Goal: Check status

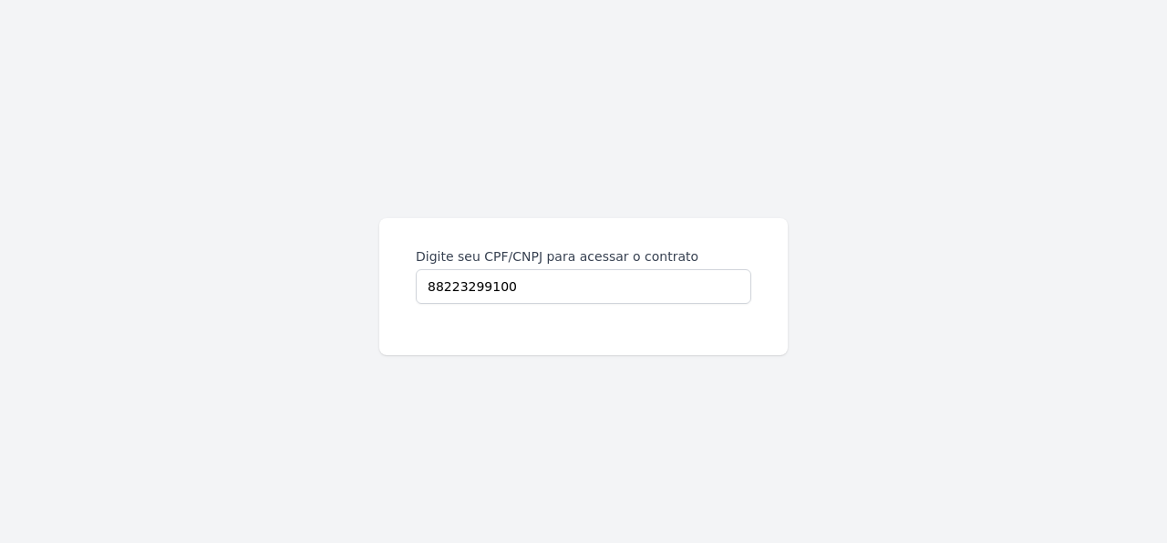
type input "88223299100"
click at [416, 269] on div "88223299100" at bounding box center [584, 286] width 336 height 35
click at [416, 269] on input "88223299100" at bounding box center [584, 286] width 336 height 35
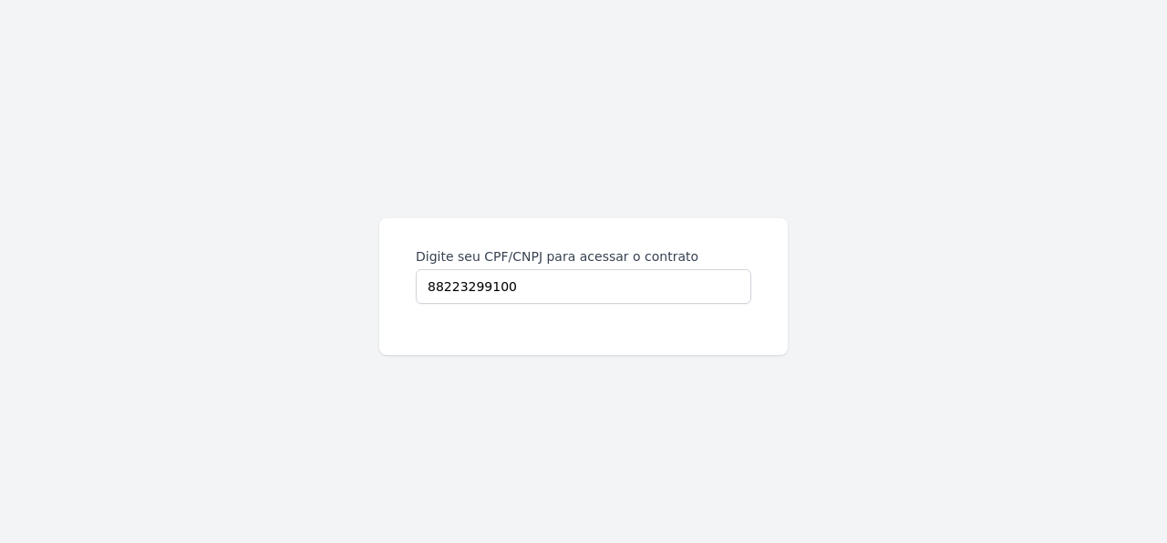
click at [416, 269] on div "88223299100" at bounding box center [584, 286] width 336 height 35
click at [416, 269] on input "88223299100" at bounding box center [584, 286] width 336 height 35
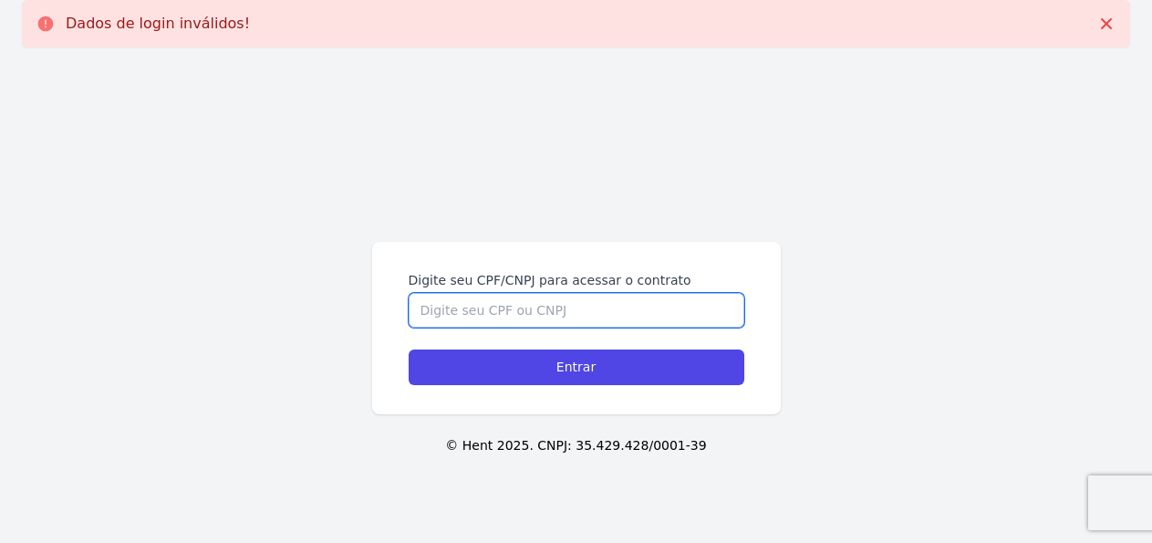
click at [637, 316] on input "Digite seu CPF/CNPJ para acessar o contrato" at bounding box center [577, 310] width 336 height 35
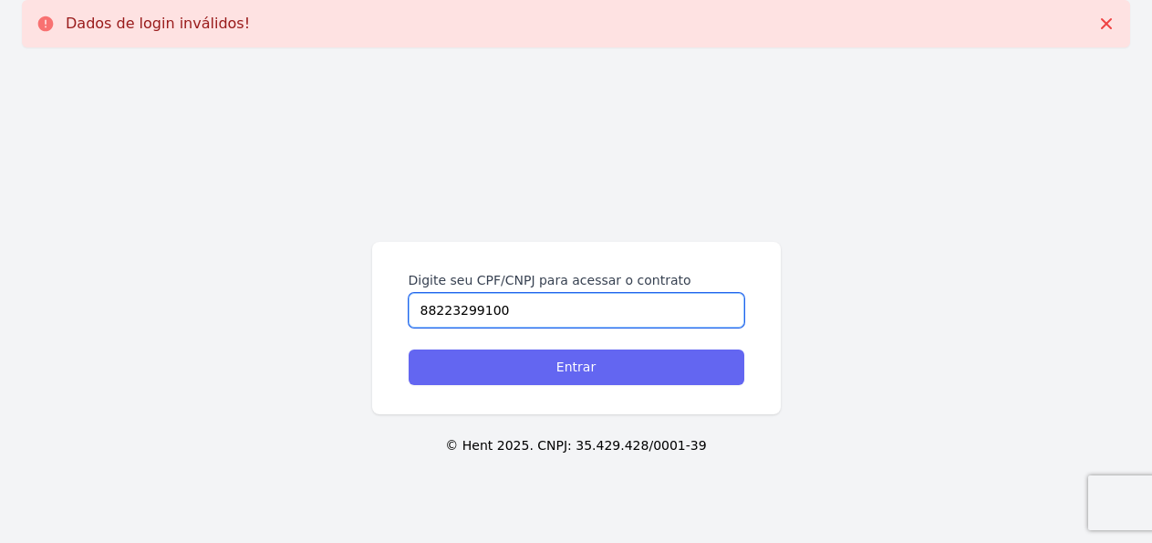
type input "88223299100"
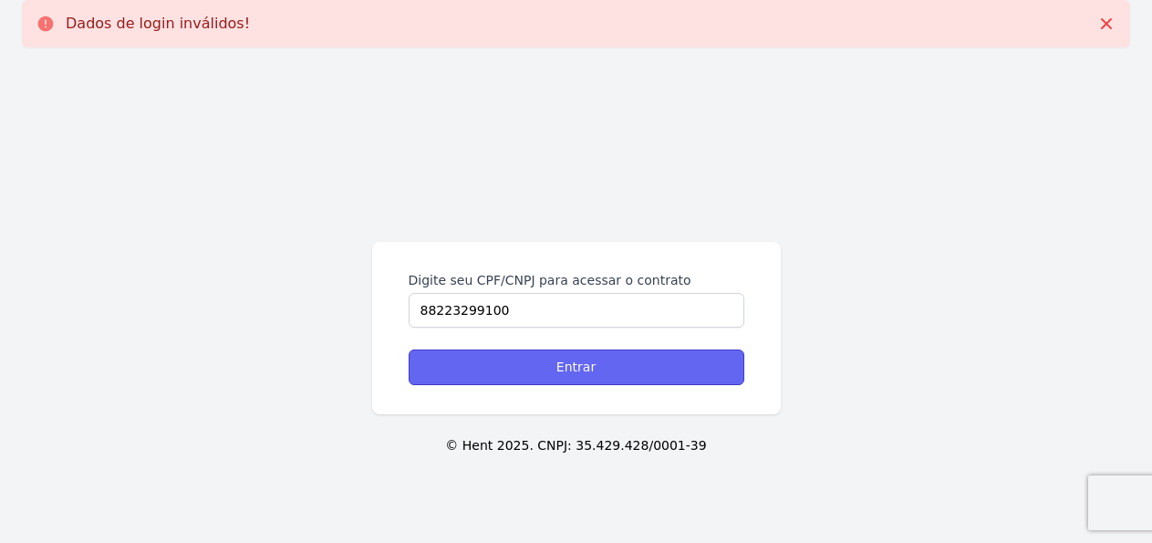
click at [618, 375] on input "Entrar" at bounding box center [577, 367] width 336 height 36
click at [543, 377] on input "Entrar" at bounding box center [577, 367] width 336 height 36
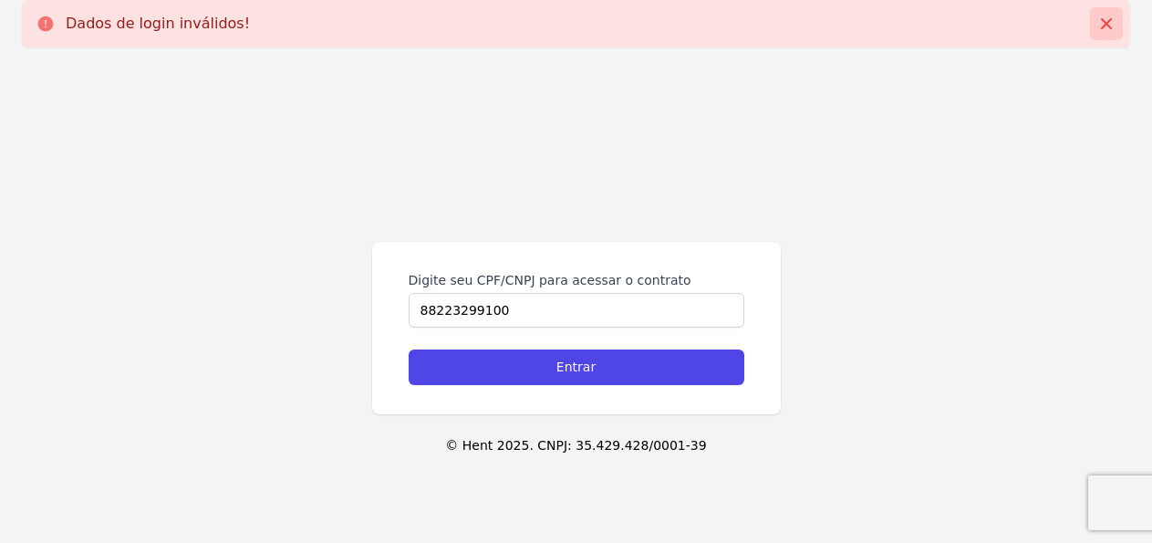
click at [1110, 23] on icon at bounding box center [1106, 24] width 18 height 18
click at [1107, 23] on icon at bounding box center [1106, 23] width 11 height 11
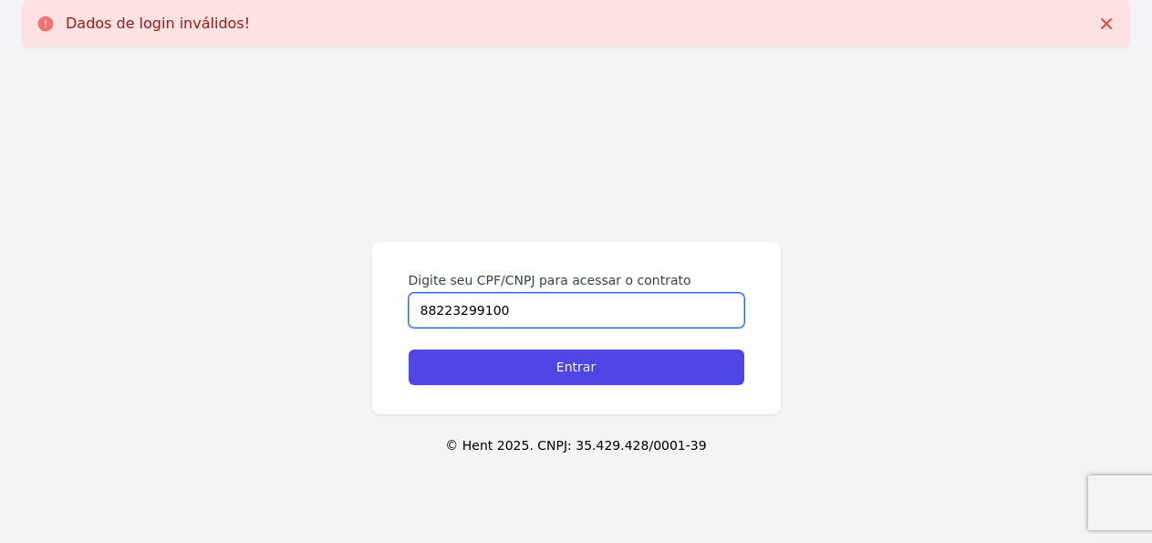
click at [527, 313] on input "88223299100" at bounding box center [577, 310] width 336 height 35
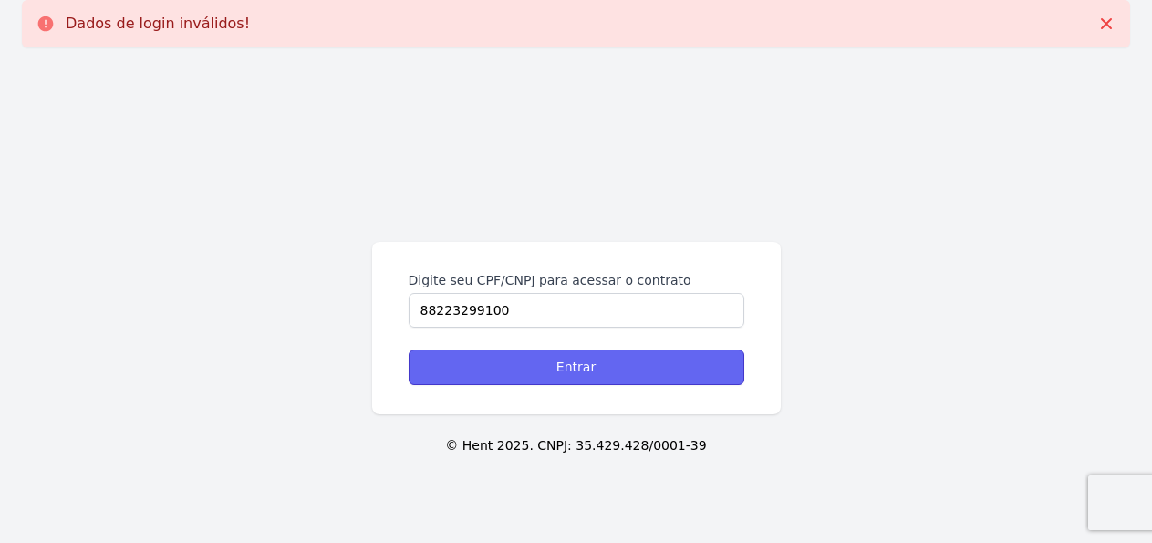
click at [570, 379] on input "Entrar" at bounding box center [577, 367] width 336 height 36
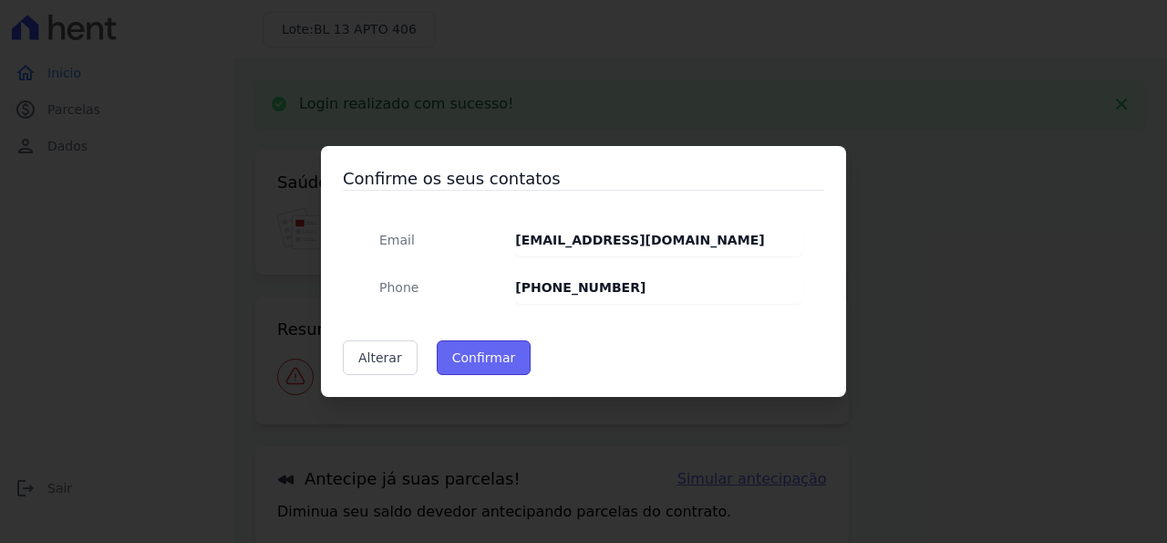
click at [480, 357] on button "Confirmar" at bounding box center [484, 357] width 95 height 35
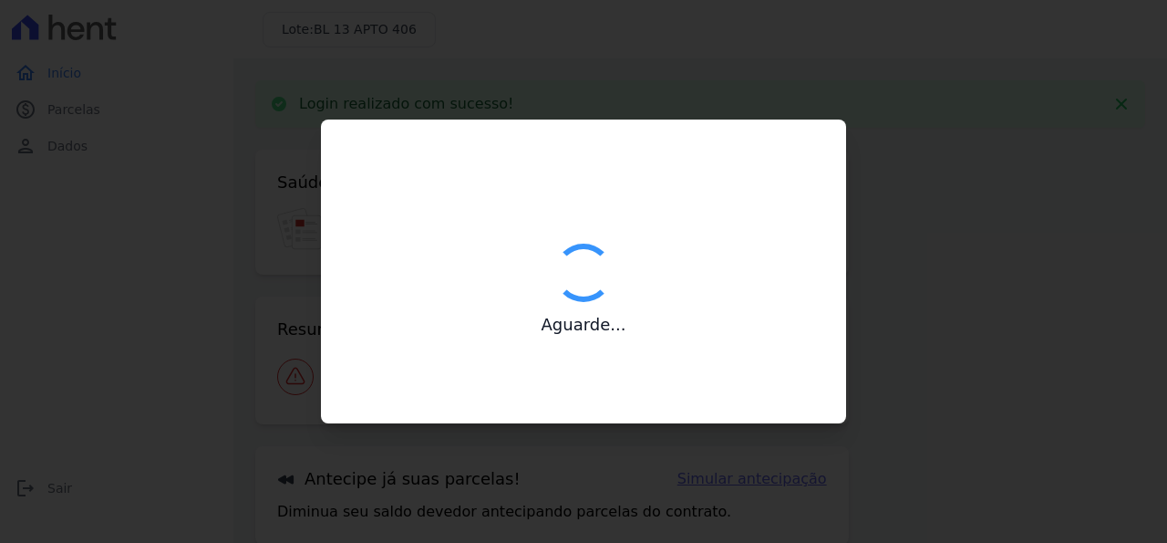
type input "Contatos confirmados com sucesso."
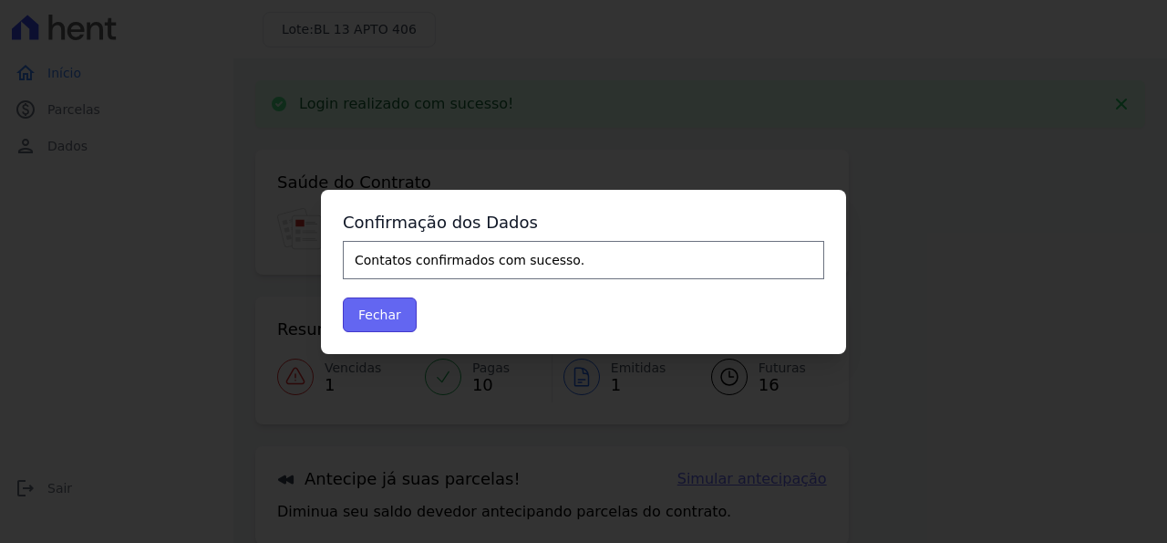
click at [392, 304] on button "Fechar" at bounding box center [380, 314] width 74 height 35
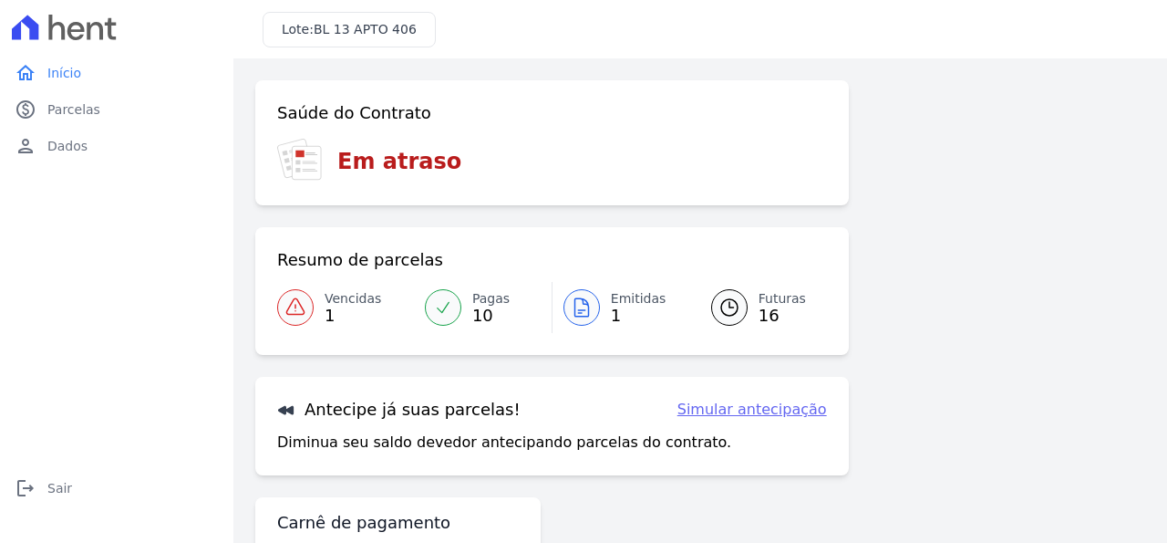
click at [254, 297] on div "Confirme os seus contatos Email [EMAIL_ADDRESS][DOMAIN_NAME] Phone [PHONE_NUMBE…" at bounding box center [700, 351] width 934 height 586
click at [293, 298] on icon at bounding box center [296, 307] width 22 height 22
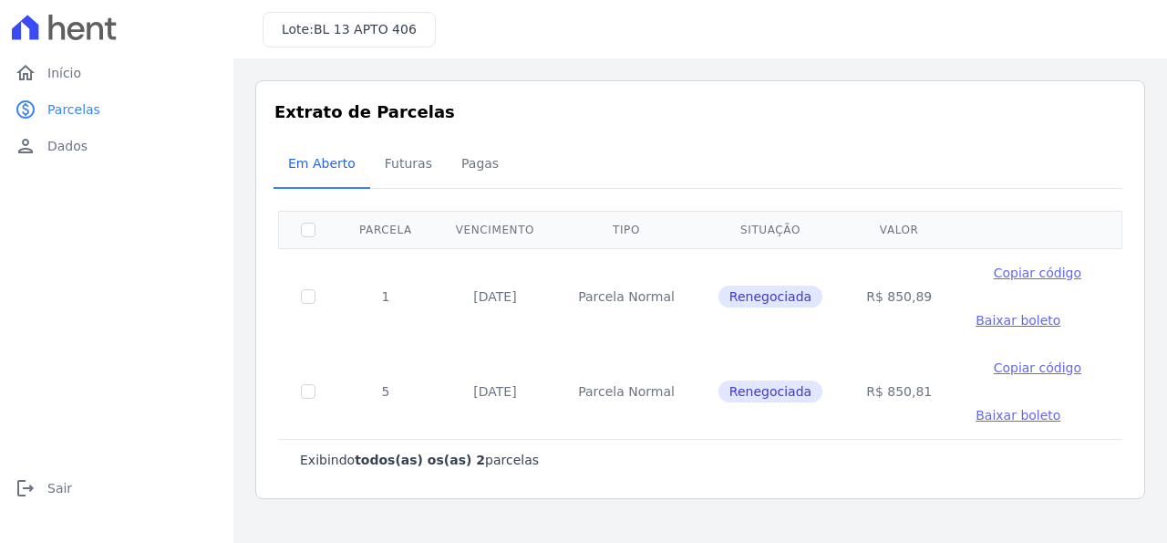
click at [424, 301] on td "1" at bounding box center [385, 296] width 97 height 96
click at [402, 167] on span "Futuras" at bounding box center [408, 163] width 69 height 36
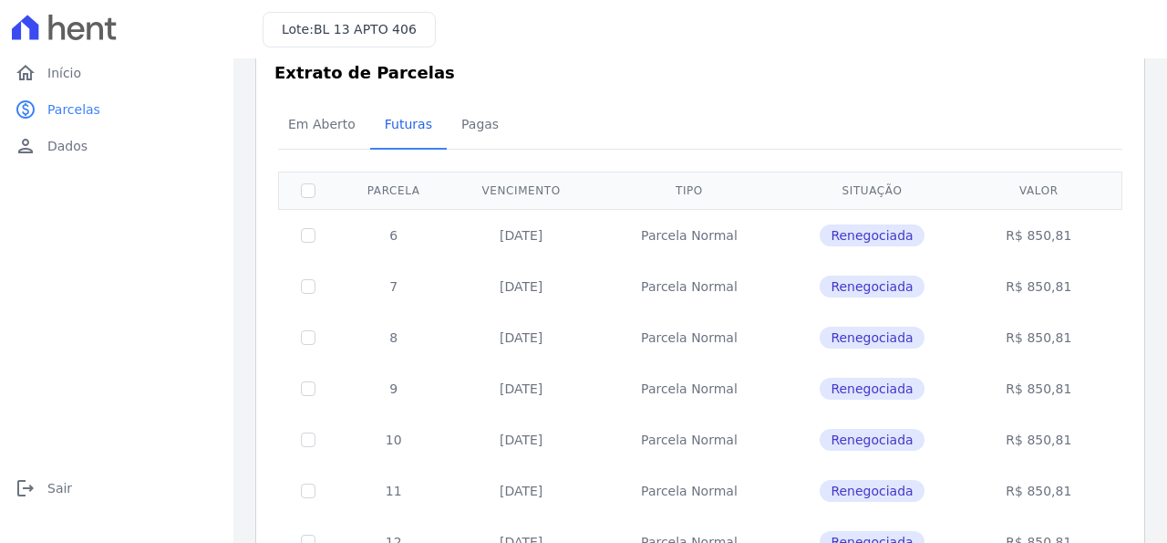
scroll to position [41, 0]
click at [466, 128] on span "Pagas" at bounding box center [480, 122] width 59 height 36
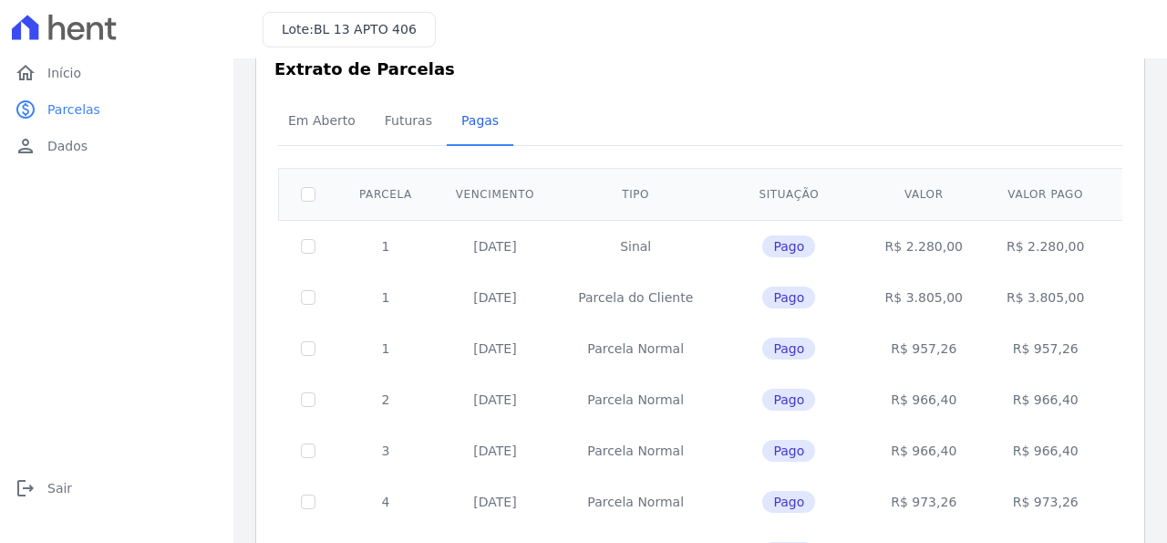
scroll to position [47, 0]
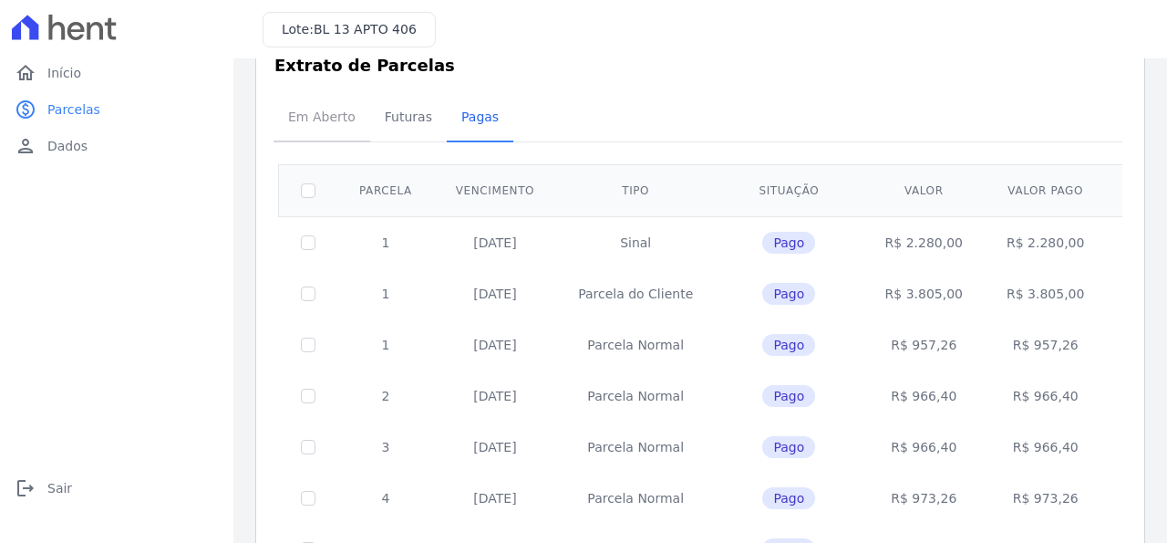
click at [308, 122] on span "Em Aberto" at bounding box center [321, 117] width 89 height 36
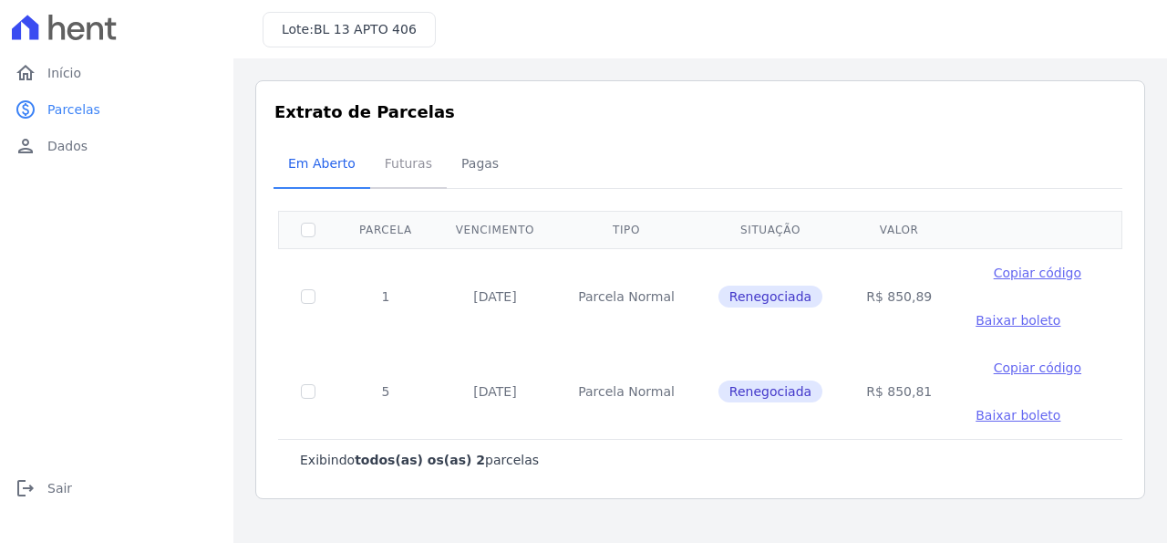
click at [401, 170] on span "Futuras" at bounding box center [408, 163] width 69 height 36
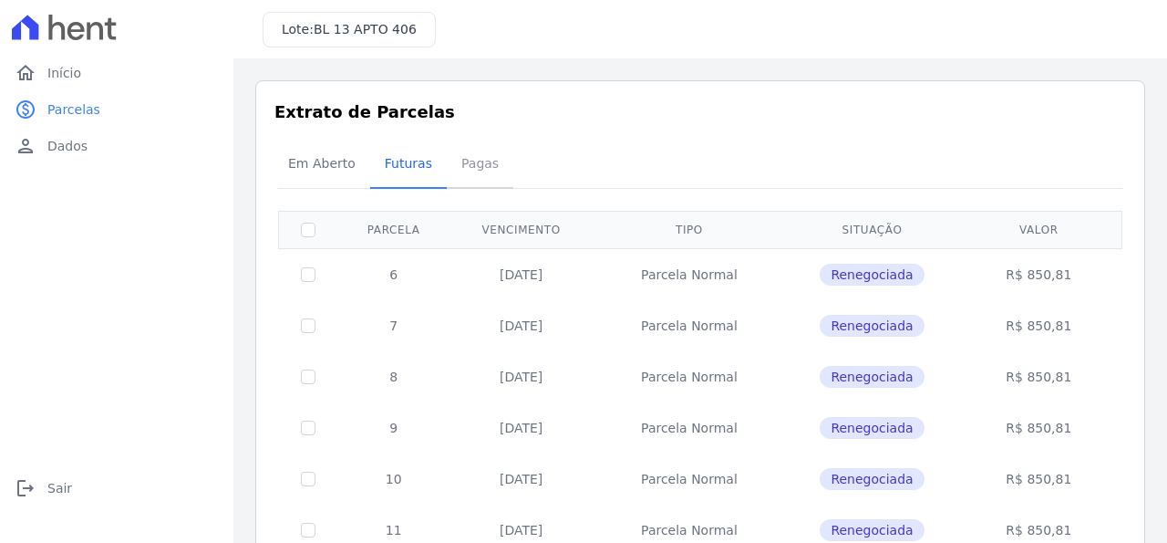
click at [466, 157] on span "Pagas" at bounding box center [480, 163] width 59 height 36
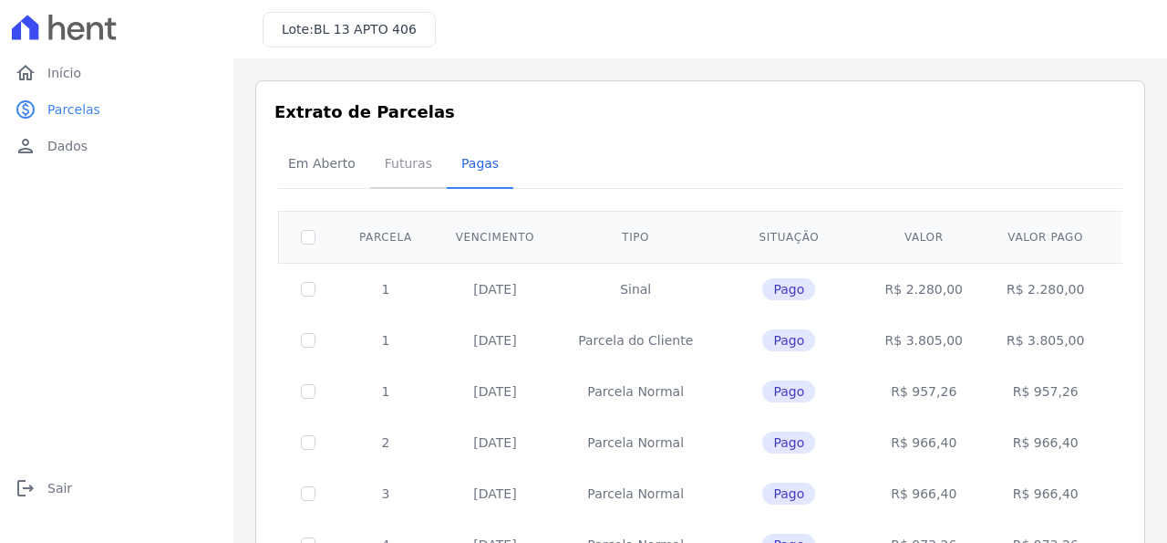
click at [379, 161] on span "Futuras" at bounding box center [408, 163] width 69 height 36
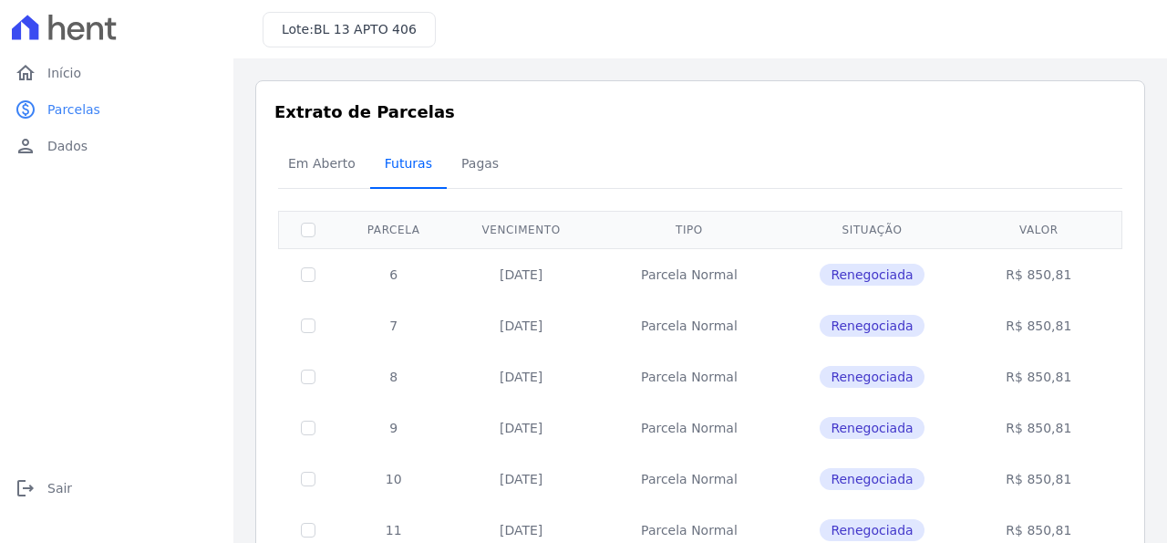
click at [374, 163] on span "Futuras" at bounding box center [408, 163] width 69 height 36
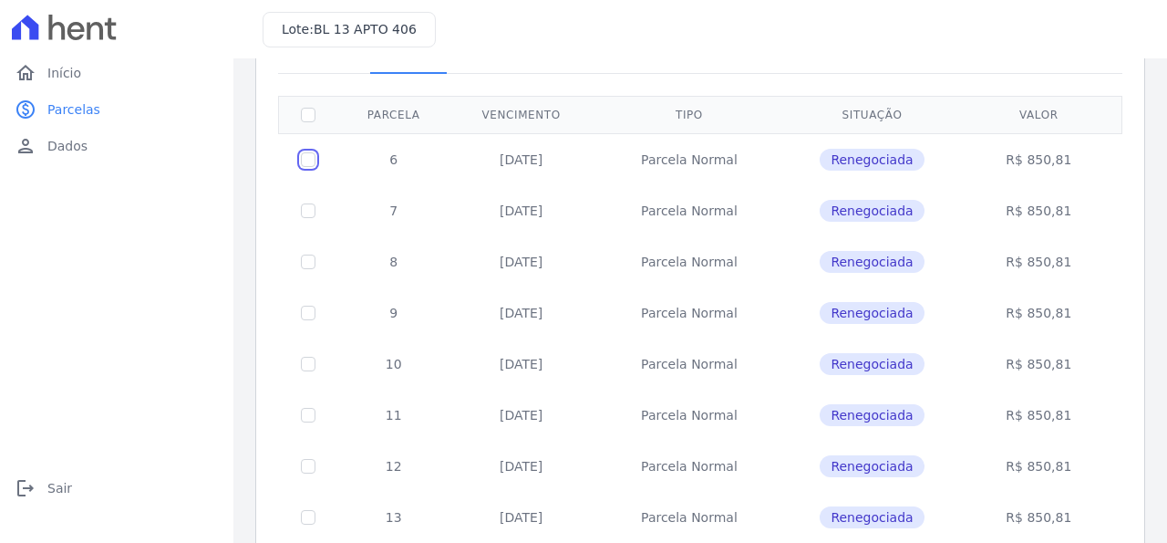
click at [306, 158] on input "checkbox" at bounding box center [308, 159] width 15 height 15
checkbox input "true"
click at [305, 167] on input "checkbox" at bounding box center [308, 159] width 15 height 15
checkbox input "true"
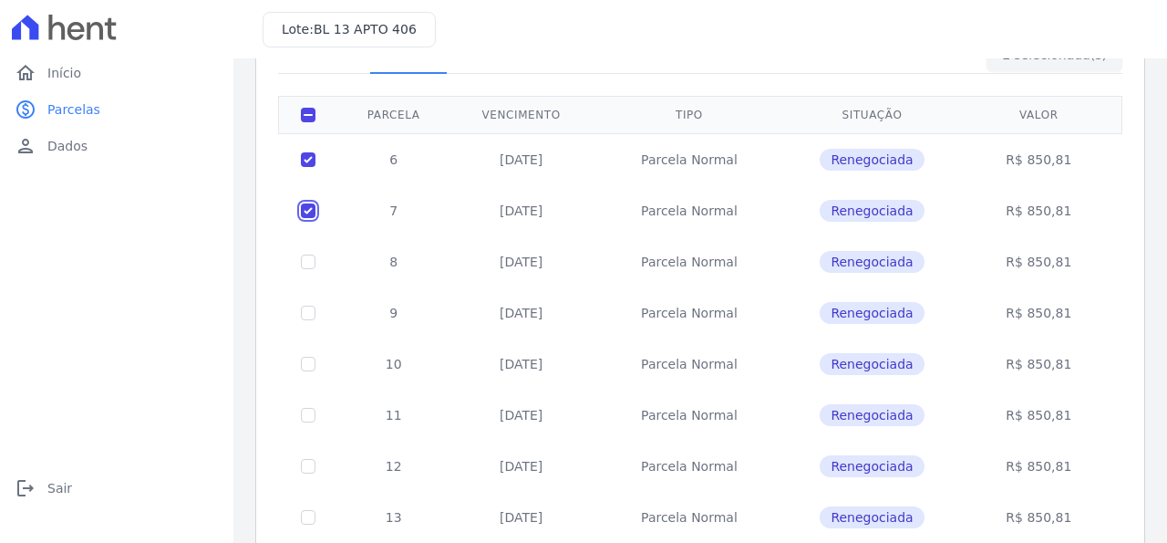
scroll to position [0, 0]
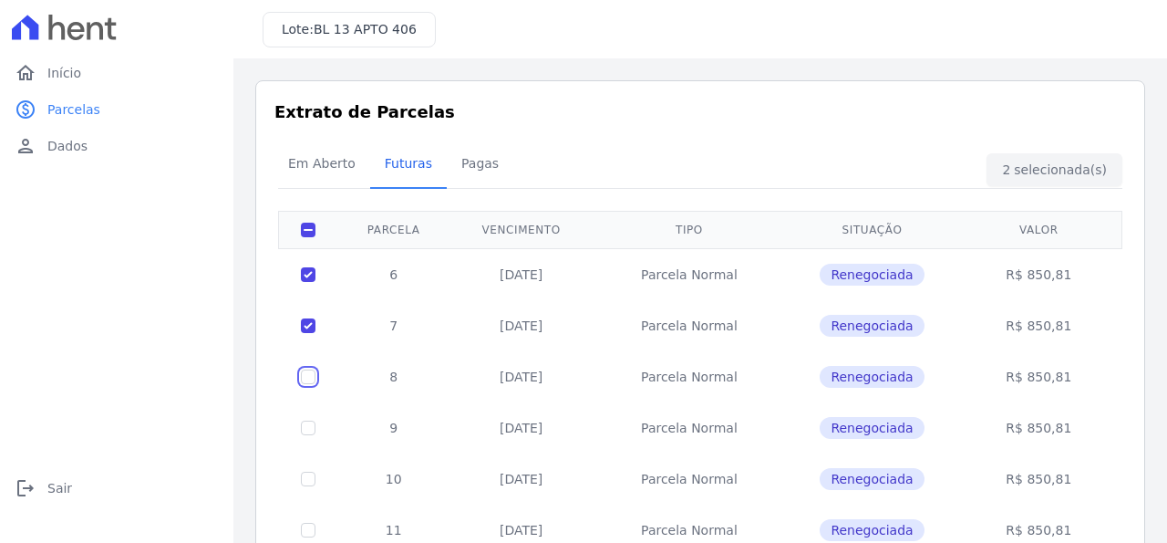
click at [308, 282] on input "checkbox" at bounding box center [308, 274] width 15 height 15
checkbox input "true"
click at [305, 282] on input "checkbox" at bounding box center [308, 274] width 15 height 15
checkbox input "true"
click at [307, 282] on input "checkbox" at bounding box center [308, 274] width 15 height 15
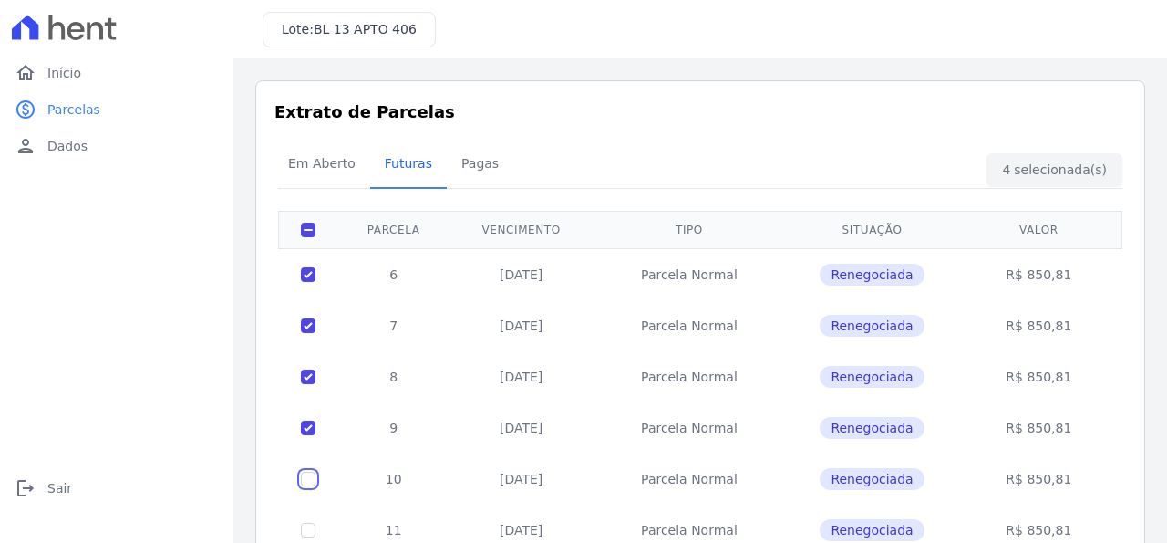
checkbox input "true"
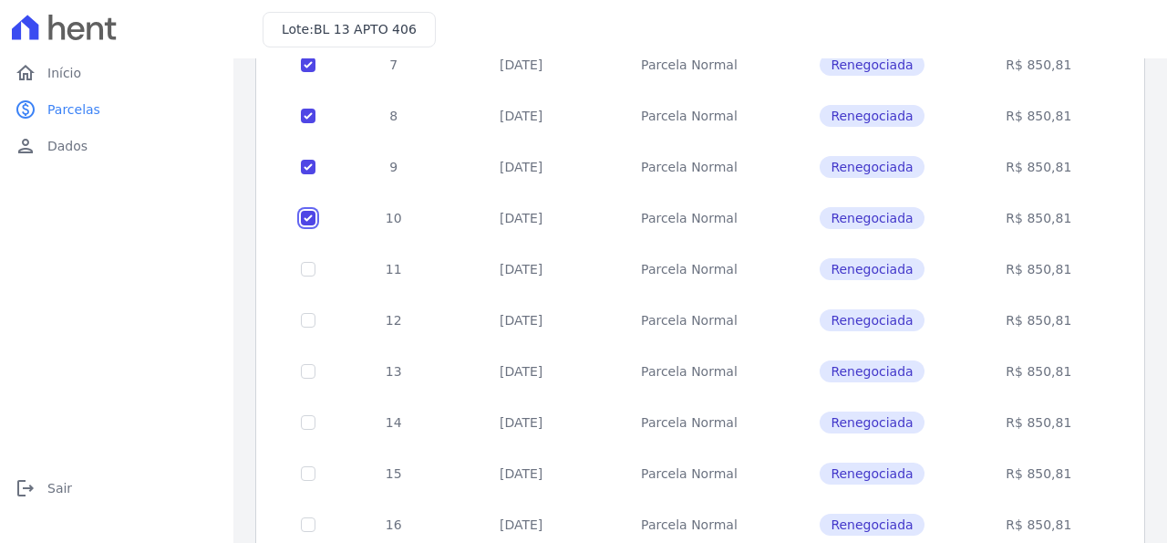
scroll to position [376, 0]
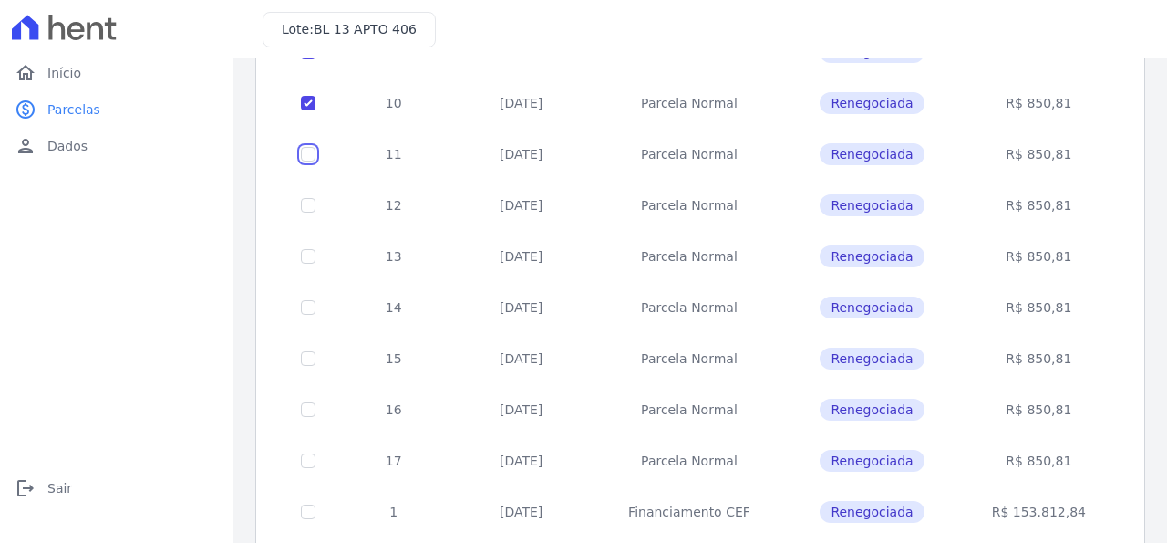
checkbox input "true"
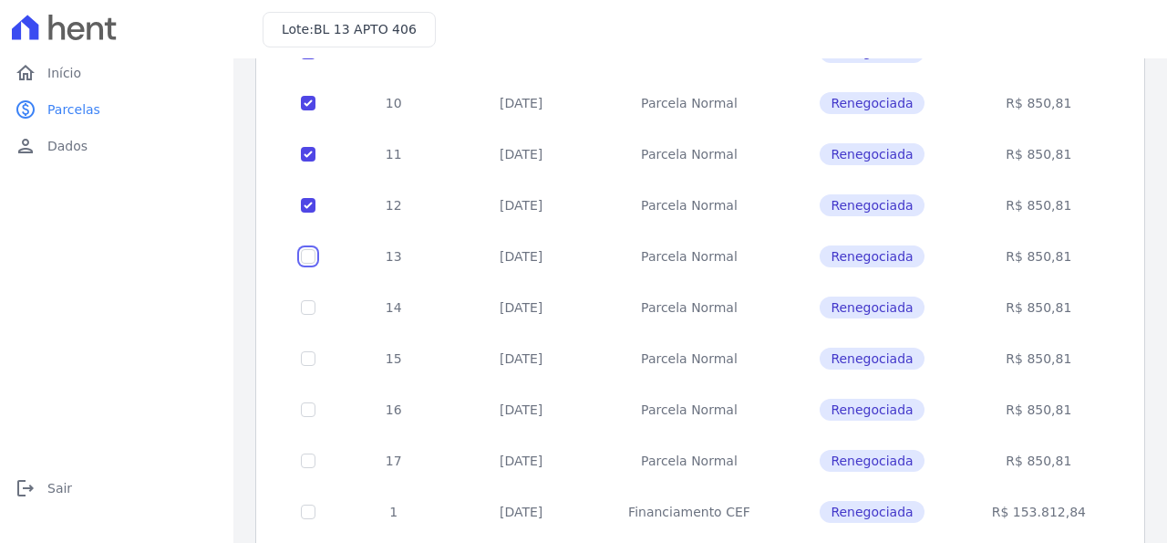
checkbox input "true"
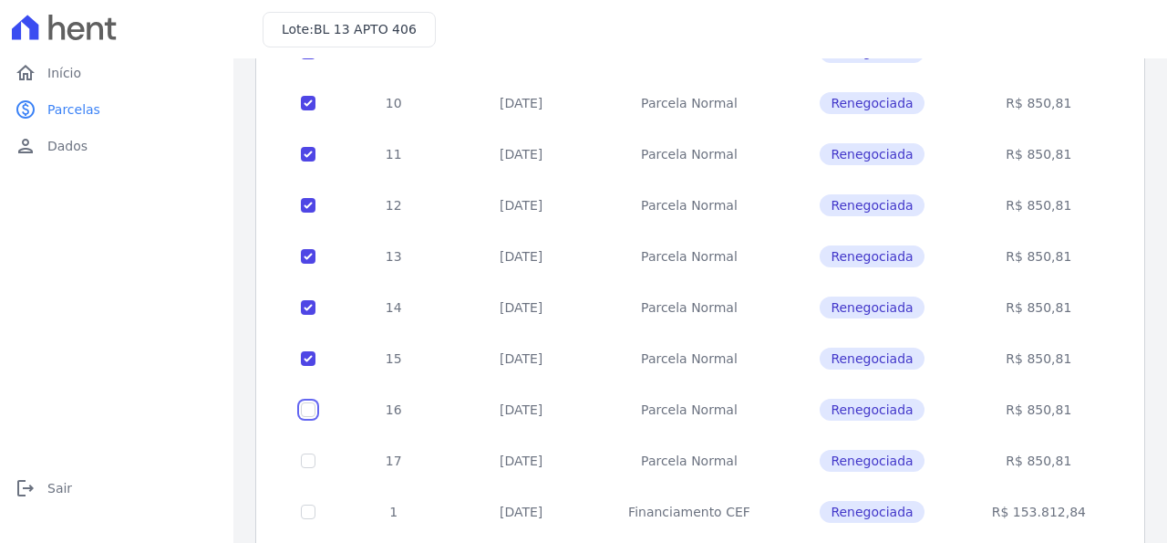
checkbox input "true"
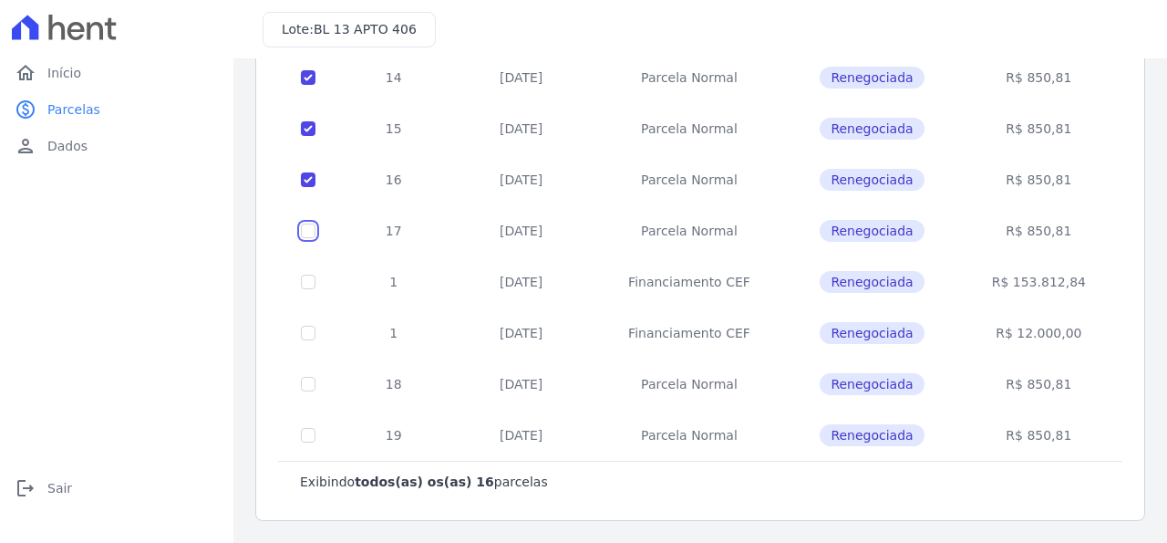
checkbox input "true"
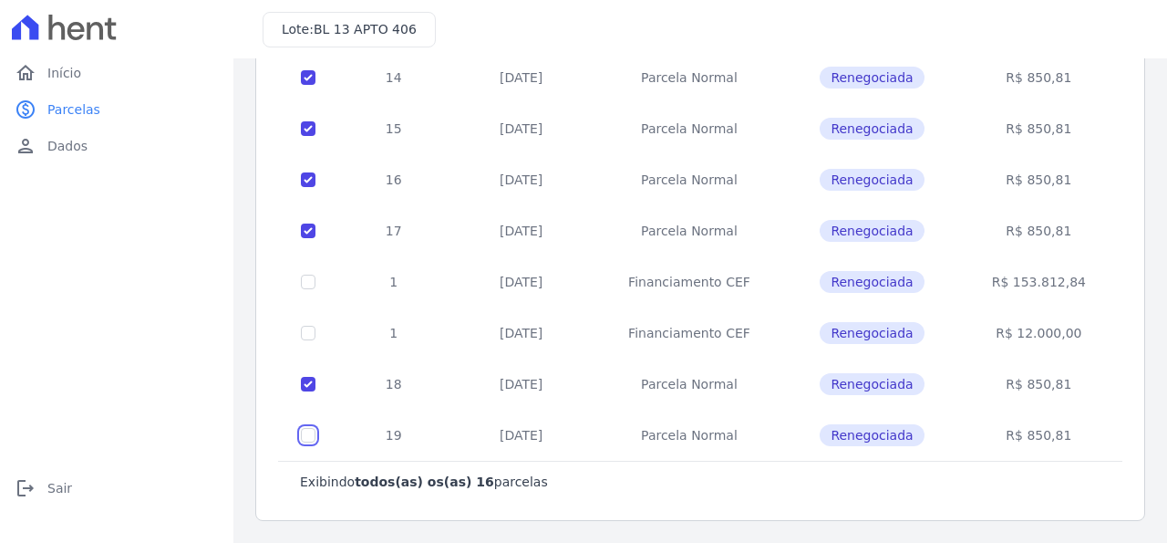
checkbox input "true"
click at [866, 281] on span "Renegociada" at bounding box center [872, 282] width 104 height 22
click at [53, 150] on span "Dados" at bounding box center [67, 146] width 40 height 18
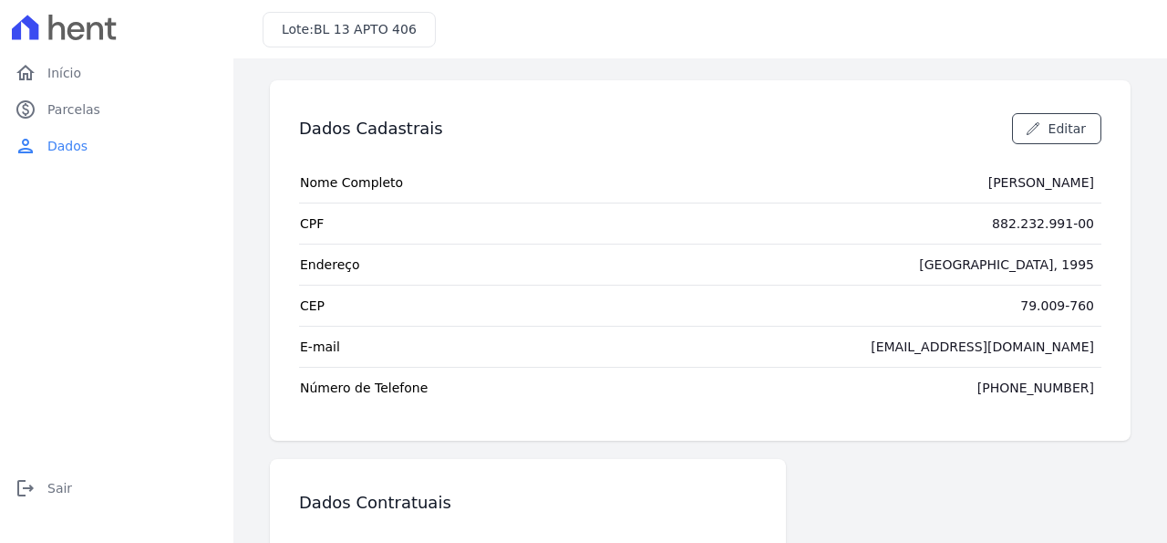
scroll to position [207, 0]
